Goal: Find specific page/section: Find specific page/section

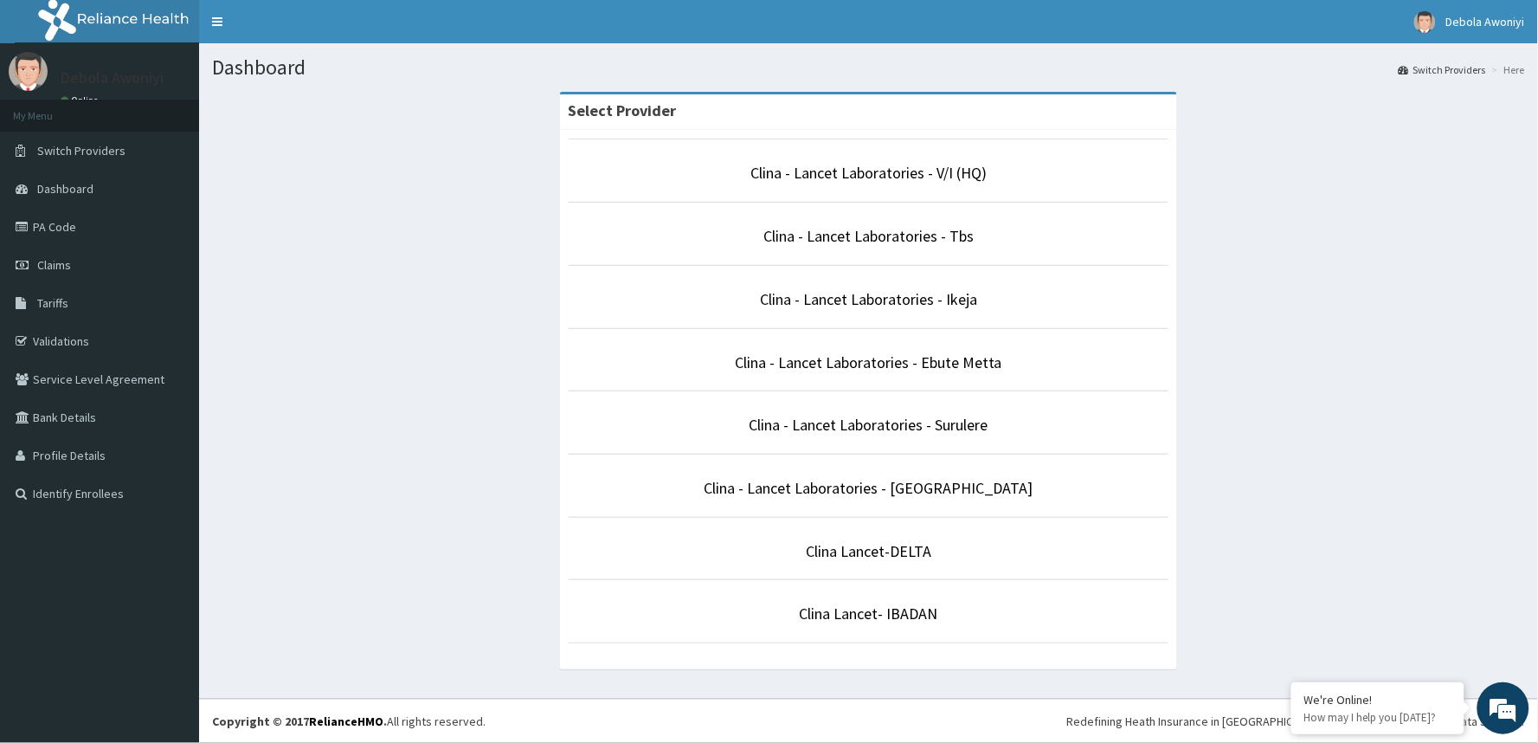
click at [1318, 299] on div "Select Provider Clina - Lancet Laboratories - V/I (HQ) Clina - Lancet Laborator…" at bounding box center [868, 389] width 1313 height 595
click at [893, 428] on link "Clina - Lancet Laboratories - Surulere" at bounding box center [869, 425] width 239 height 20
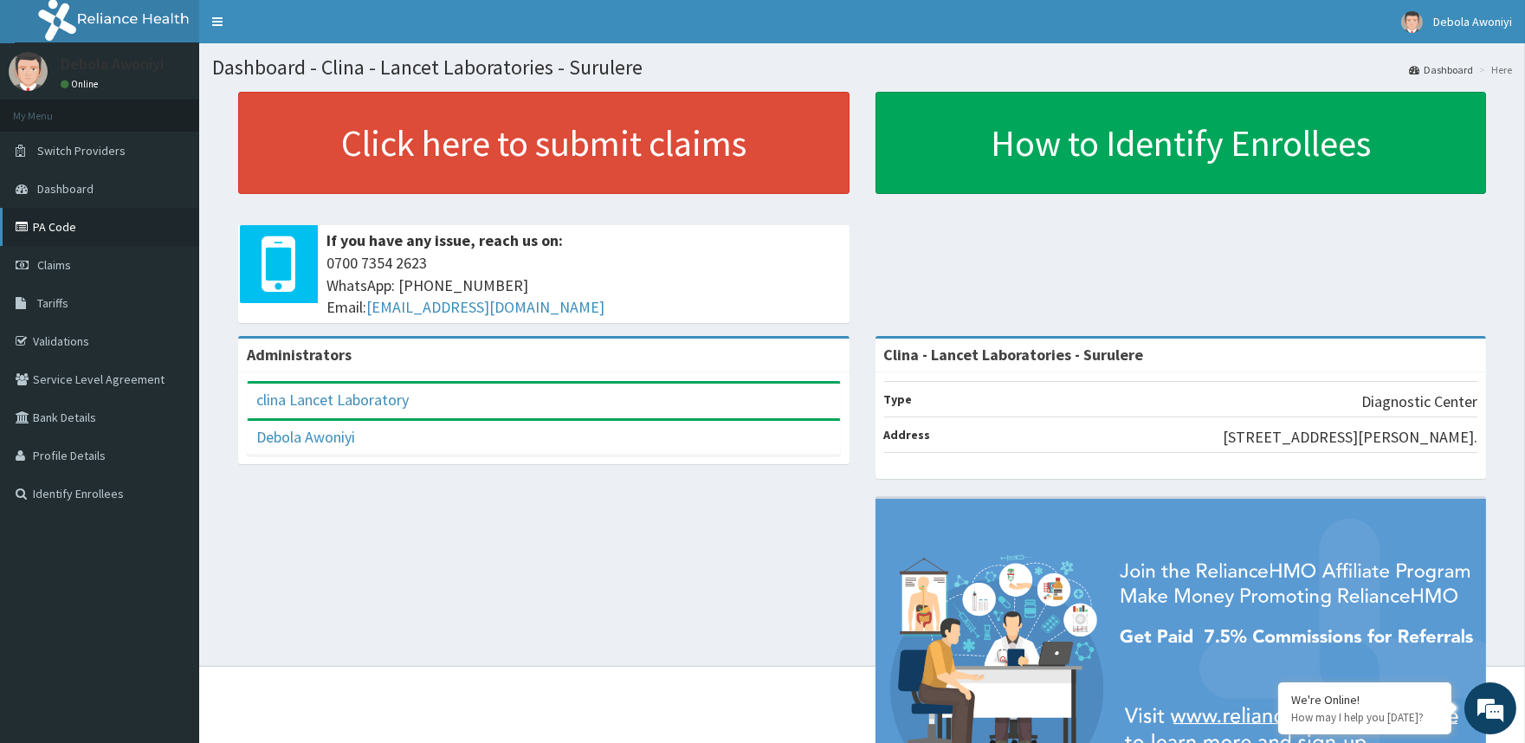
click at [62, 231] on link "PA Code" at bounding box center [99, 227] width 199 height 38
